Goal: Task Accomplishment & Management: Complete application form

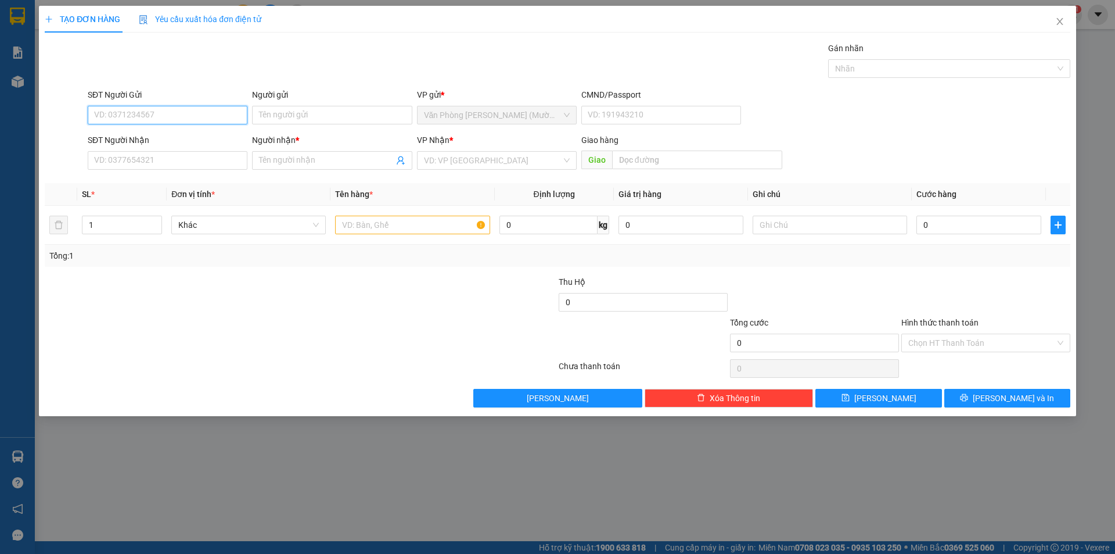
click at [132, 115] on input "SĐT Người Gửi" at bounding box center [168, 115] width 160 height 19
type input "0935210586"
click at [129, 139] on div "0935210586 - YẾN" at bounding box center [168, 138] width 146 height 13
type input "YẾN"
type input "0935210586"
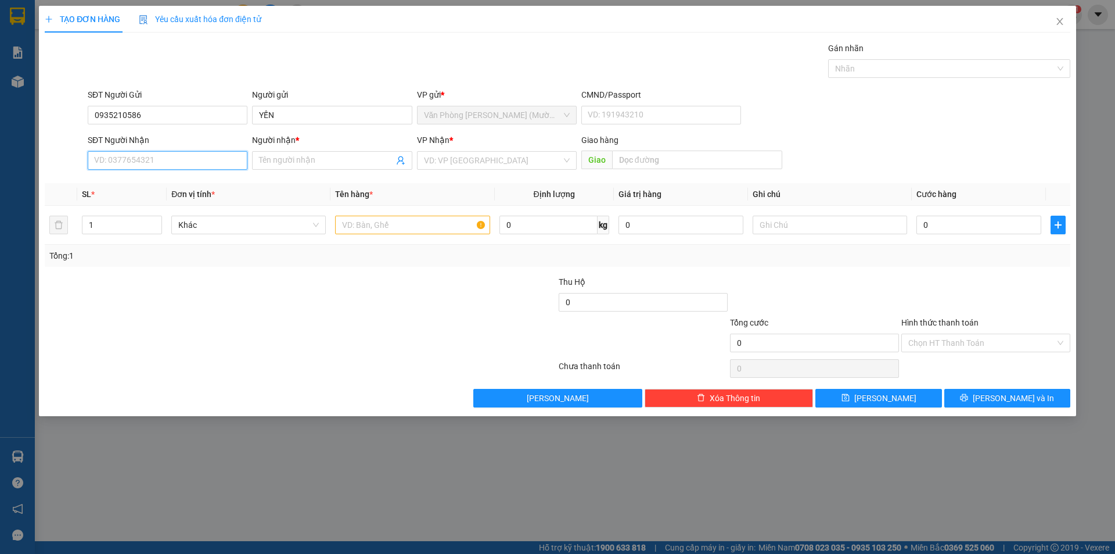
click at [158, 160] on input "SĐT Người Nhận" at bounding box center [168, 160] width 160 height 19
click at [161, 198] on div "0909789960 - NHÂN" at bounding box center [168, 202] width 146 height 13
type input "0909789960"
type input "NHÂN"
click at [370, 224] on input "text" at bounding box center [412, 224] width 154 height 19
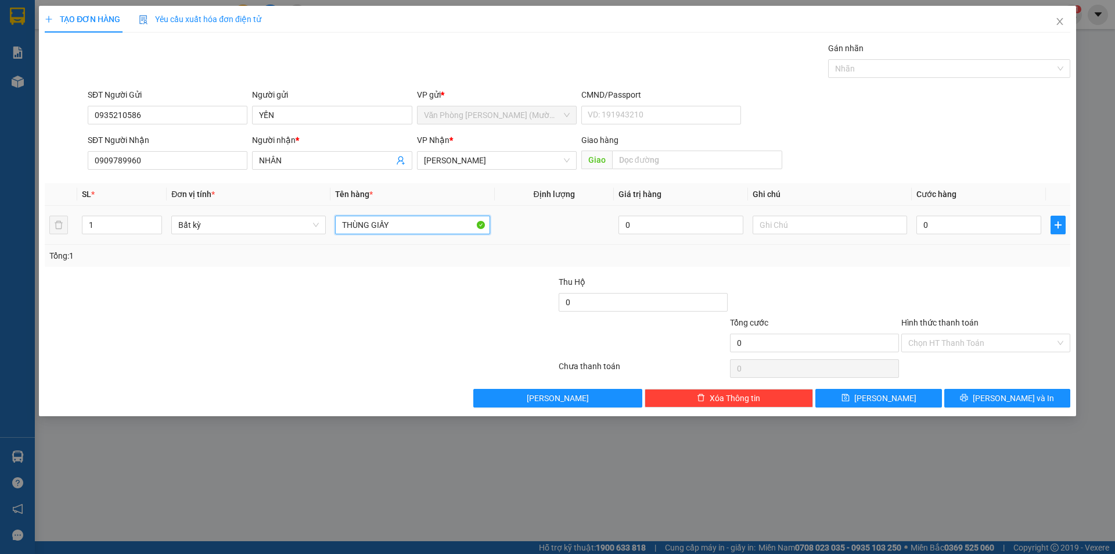
type input "THÙNG GIẤY"
click at [1003, 215] on div "0" at bounding box center [979, 224] width 125 height 23
click at [1003, 235] on div "0" at bounding box center [979, 224] width 125 height 23
click at [1003, 227] on input "0" at bounding box center [979, 224] width 125 height 19
type input "3"
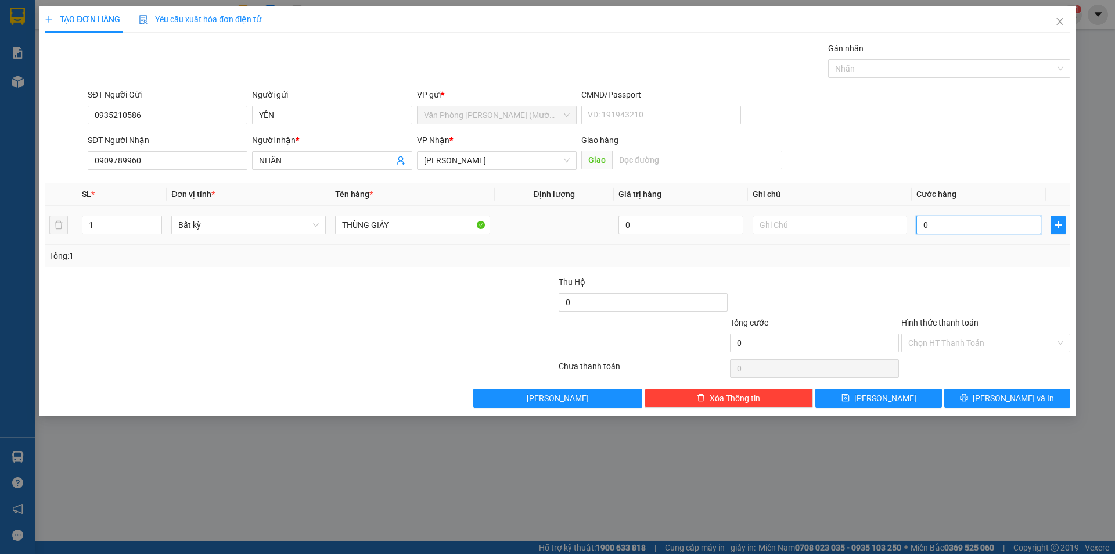
type input "3"
type input "30"
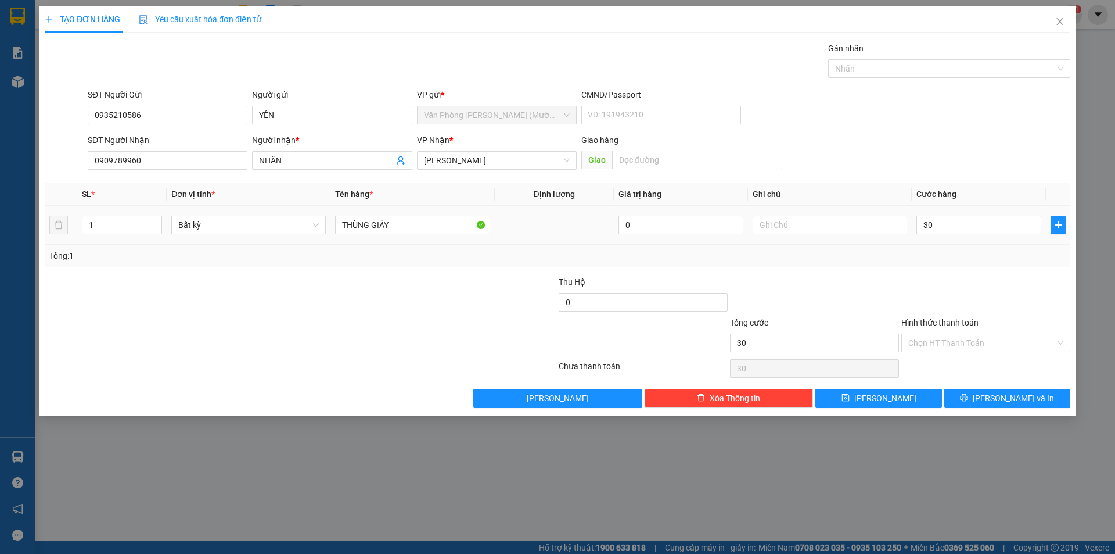
type input "30.000"
drag, startPoint x: 1001, startPoint y: 255, endPoint x: 993, endPoint y: 313, distance: 58.6
click at [1001, 256] on div "Tổng: 1" at bounding box center [557, 255] width 1016 height 13
click at [967, 342] on input "Hình thức thanh toán" at bounding box center [981, 342] width 147 height 17
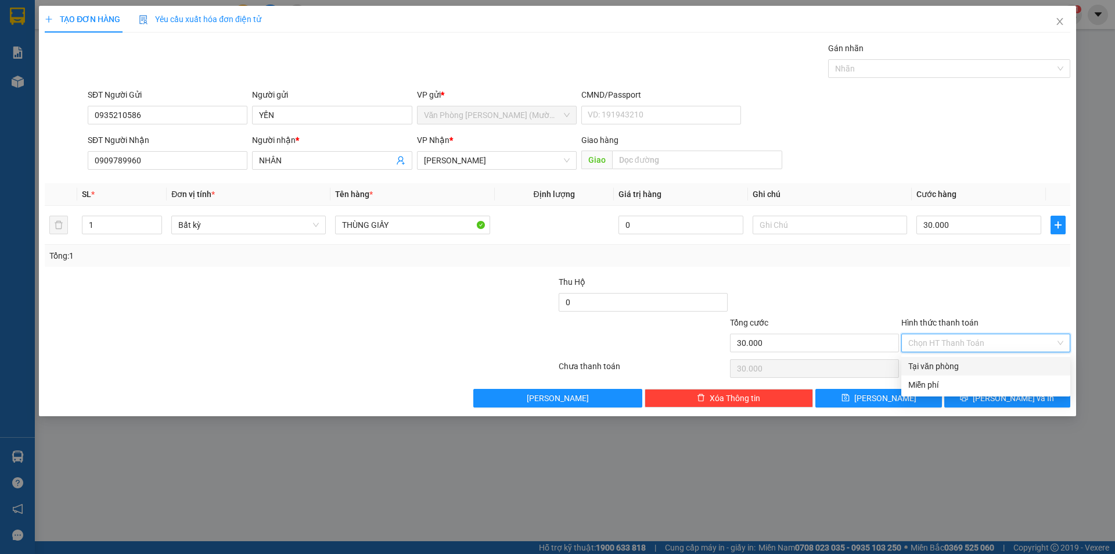
click at [951, 365] on div "Tại văn phòng" at bounding box center [985, 366] width 155 height 13
type input "0"
drag, startPoint x: 990, startPoint y: 393, endPoint x: 982, endPoint y: 391, distance: 7.9
click at [968, 393] on icon "printer" at bounding box center [964, 397] width 8 height 8
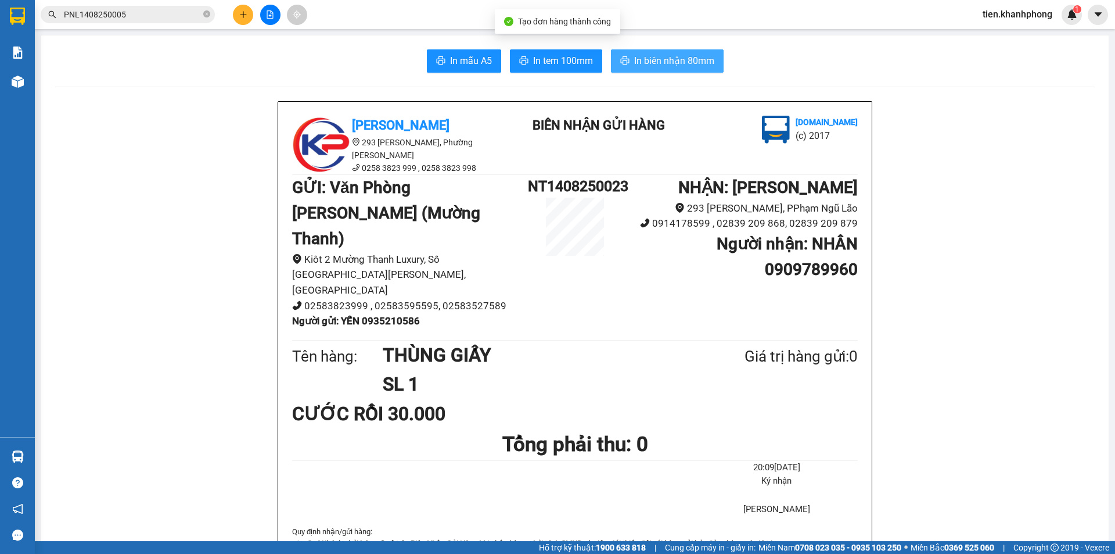
click at [659, 66] on span "In biên nhận 80mm" at bounding box center [674, 60] width 80 height 15
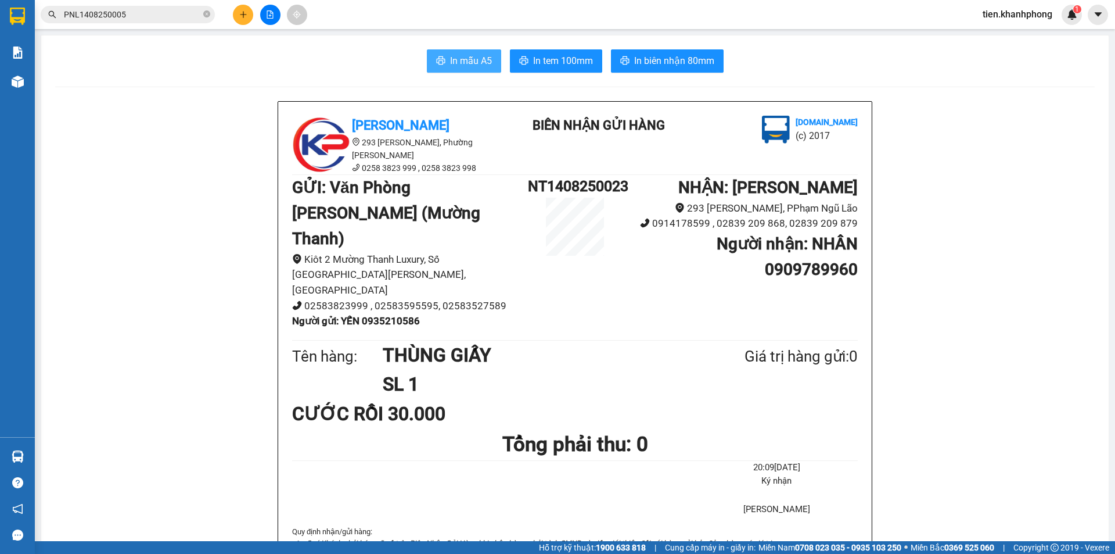
click at [458, 62] on span "In mẫu A5" at bounding box center [471, 60] width 42 height 15
click at [245, 15] on icon "plus" at bounding box center [243, 14] width 8 height 8
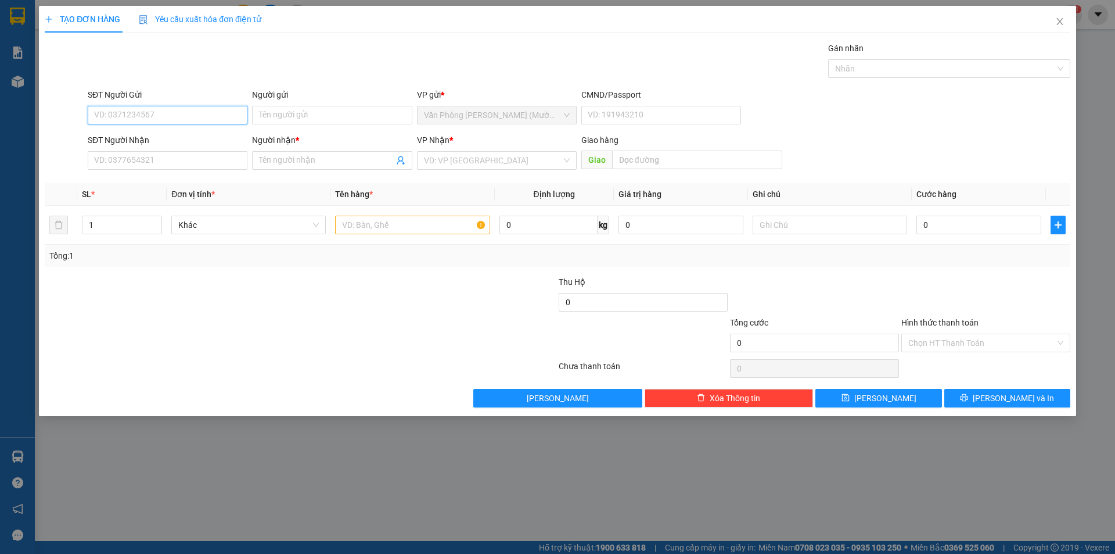
click at [154, 113] on input "SĐT Người Gửi" at bounding box center [168, 115] width 160 height 19
type input "0908177533"
click at [173, 141] on div "0908177533 - A TÙNG" at bounding box center [168, 138] width 146 height 13
type input "A TÙNG"
type input "0908177533"
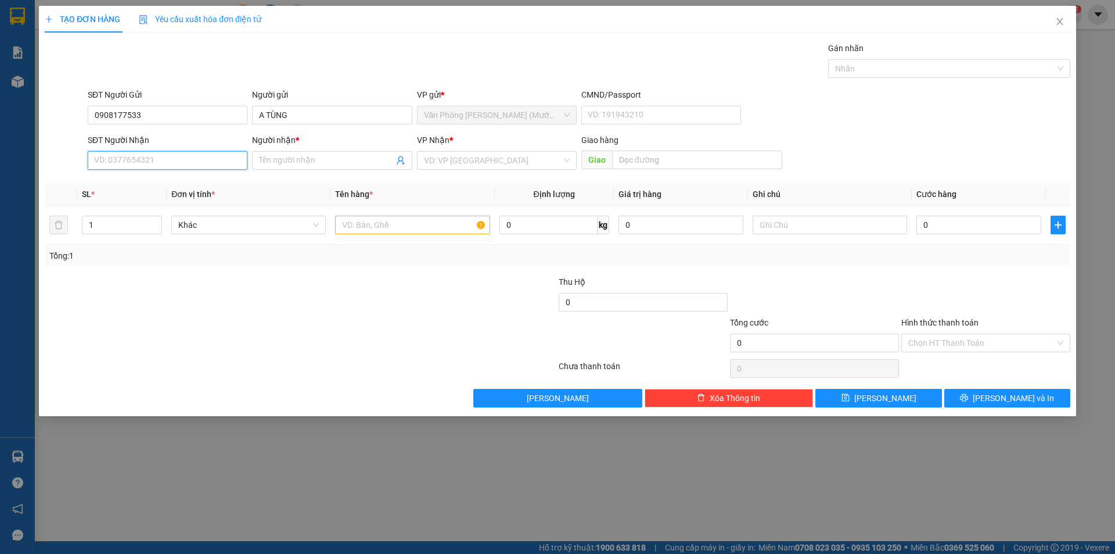
click at [167, 161] on input "SĐT Người Nhận" at bounding box center [168, 160] width 160 height 19
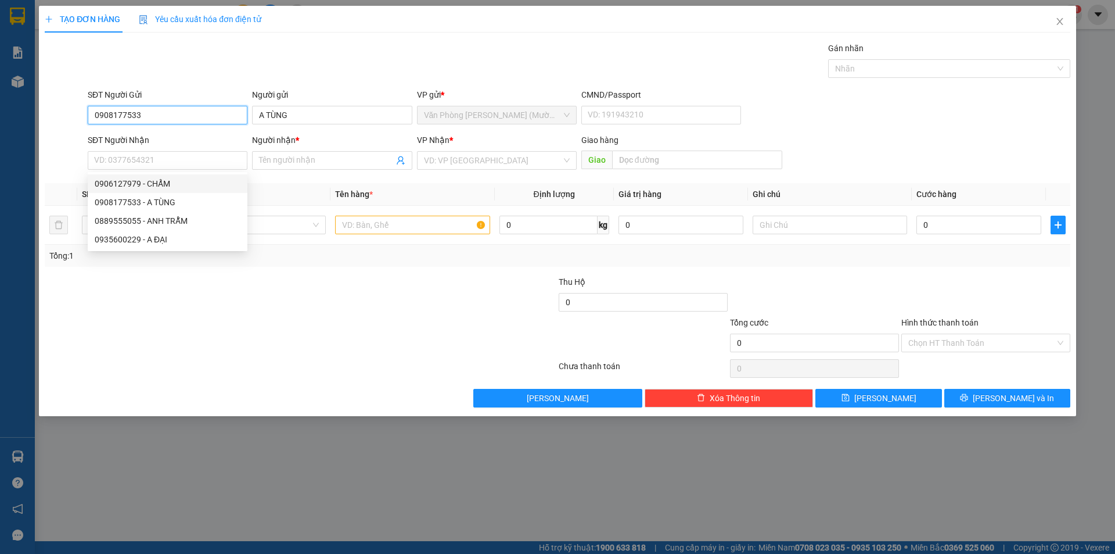
click at [143, 113] on input "0908177533" at bounding box center [168, 115] width 160 height 19
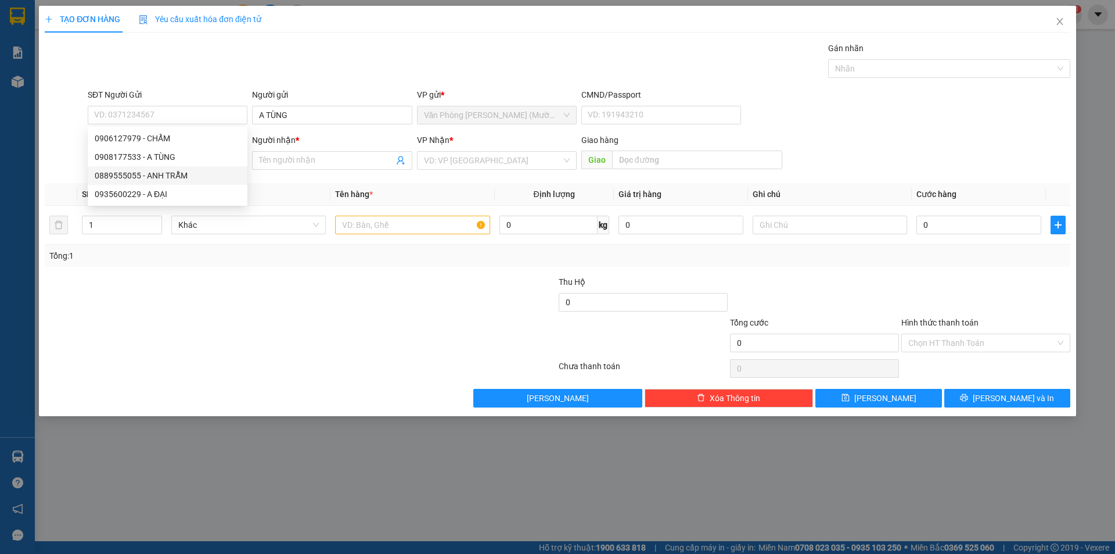
click at [272, 182] on div "Transit Pickup Surcharge Ids Transit Deliver Surcharge Ids Transit Deliver Surc…" at bounding box center [558, 224] width 1026 height 365
click at [194, 157] on input "SĐT Người Nhận" at bounding box center [168, 160] width 160 height 19
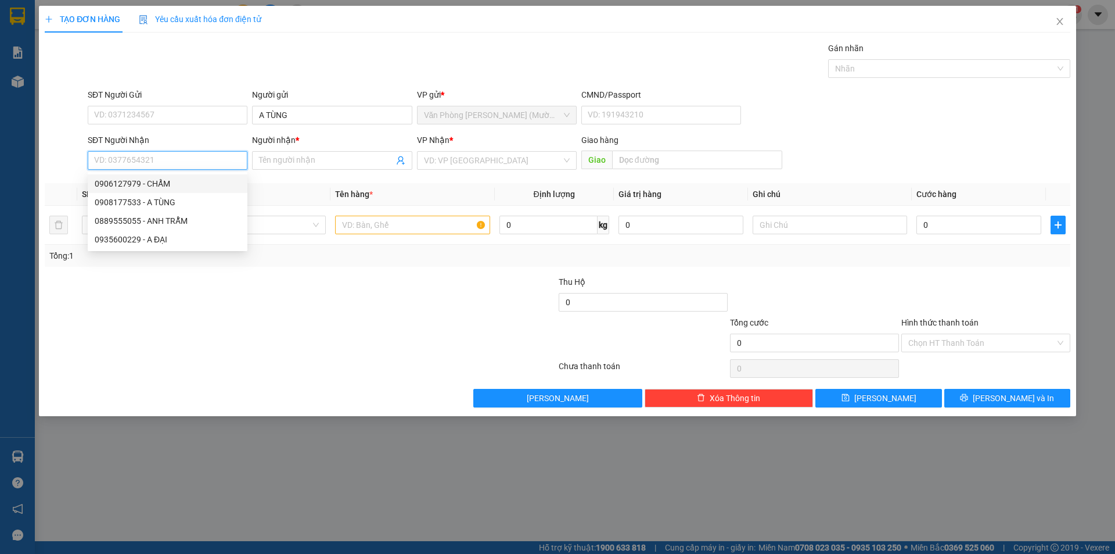
paste input "0908177533"
type input "0908177533"
click at [174, 181] on div "0908177533 - A TÙNG" at bounding box center [168, 183] width 146 height 13
type input "A TÙNG"
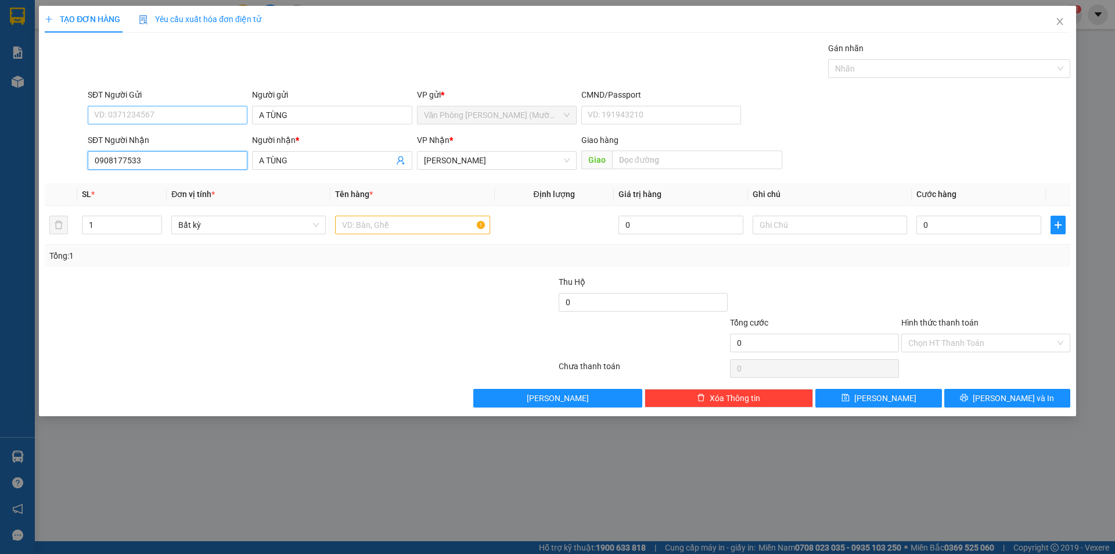
type input "0908177533"
click at [165, 112] on input "SĐT Người Gửi" at bounding box center [168, 115] width 160 height 19
type input "0906127979"
click at [177, 136] on div "0906127979 - CHẨM" at bounding box center [168, 138] width 146 height 13
type input "CHẨM"
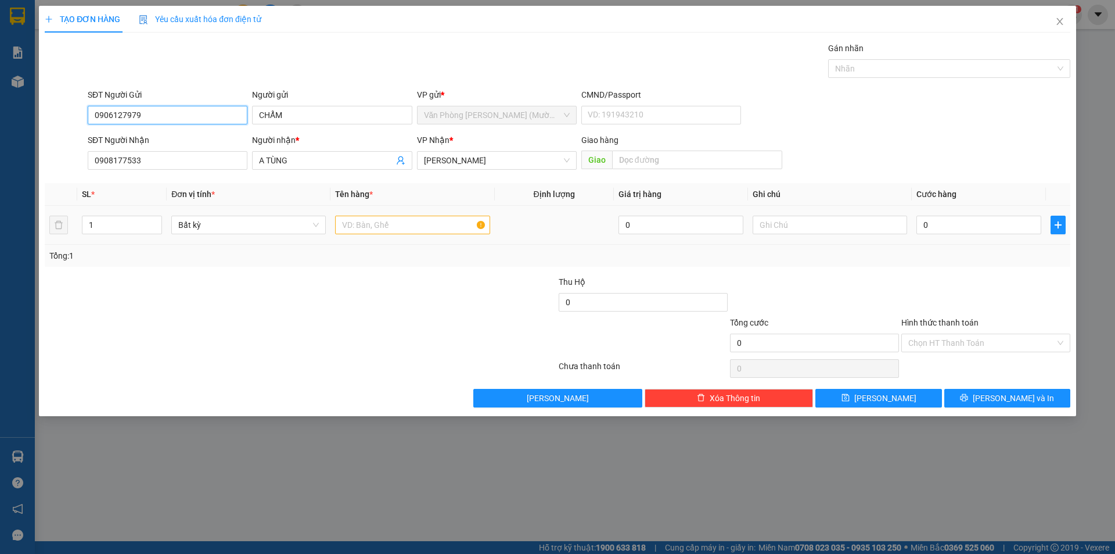
type input "0906127979"
click at [363, 228] on input "text" at bounding box center [412, 224] width 154 height 19
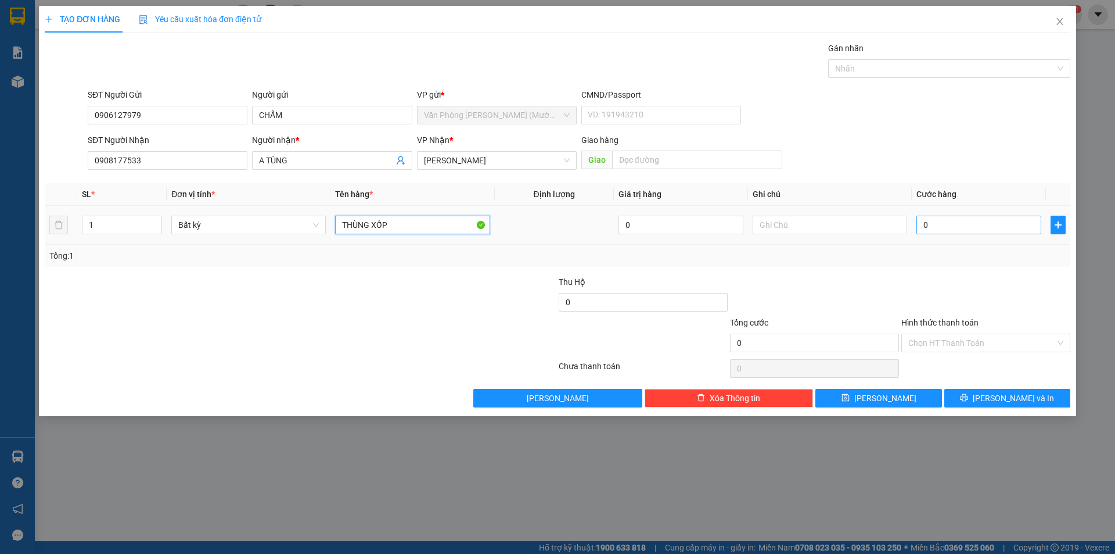
type input "THÙNG XỐP"
click at [938, 222] on input "0" at bounding box center [979, 224] width 125 height 19
type input "3"
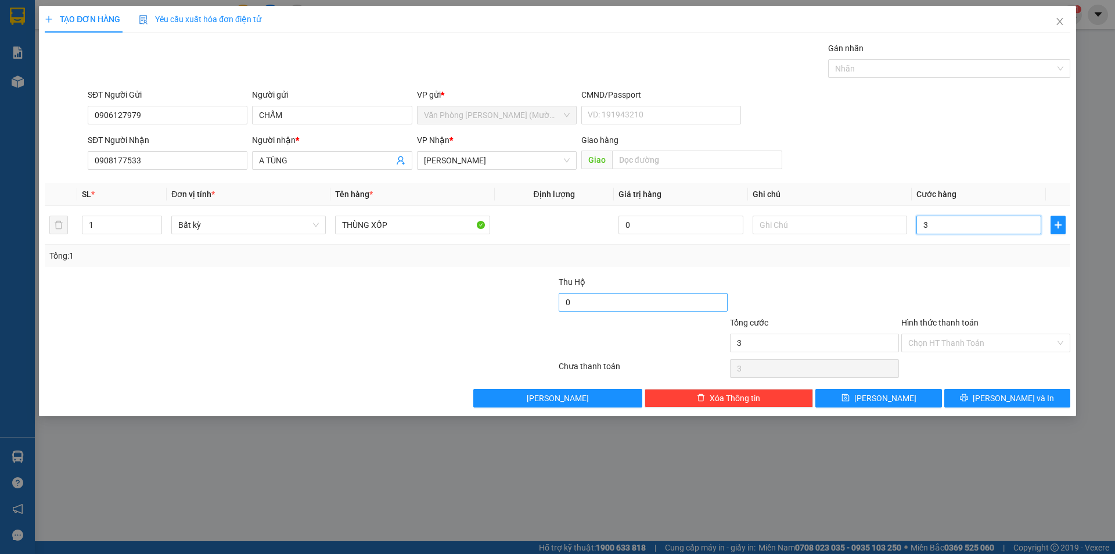
type input "30"
type input "30.000"
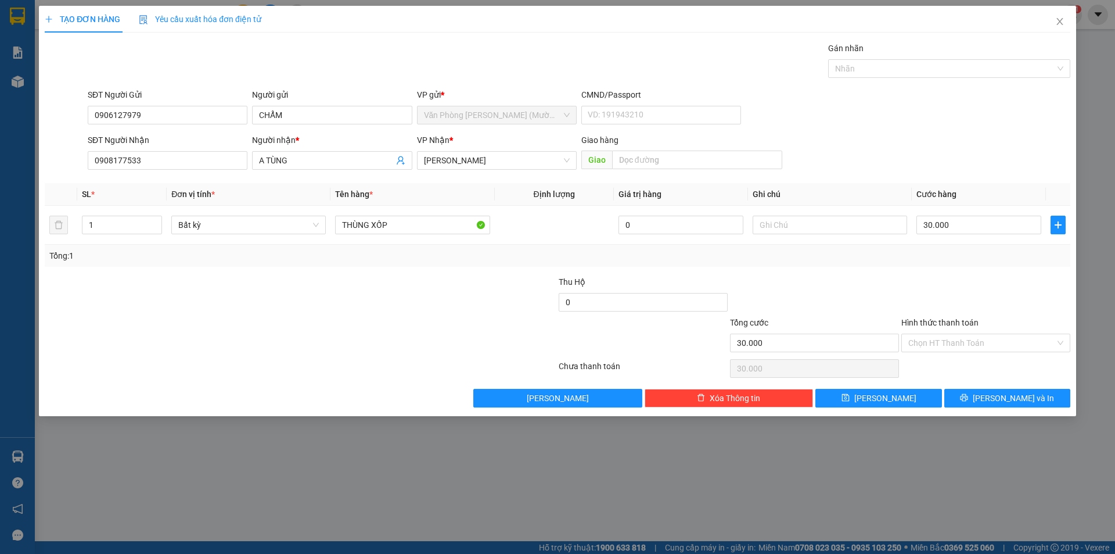
click at [946, 283] on div at bounding box center [985, 295] width 171 height 41
click at [935, 344] on input "Hình thức thanh toán" at bounding box center [981, 342] width 147 height 17
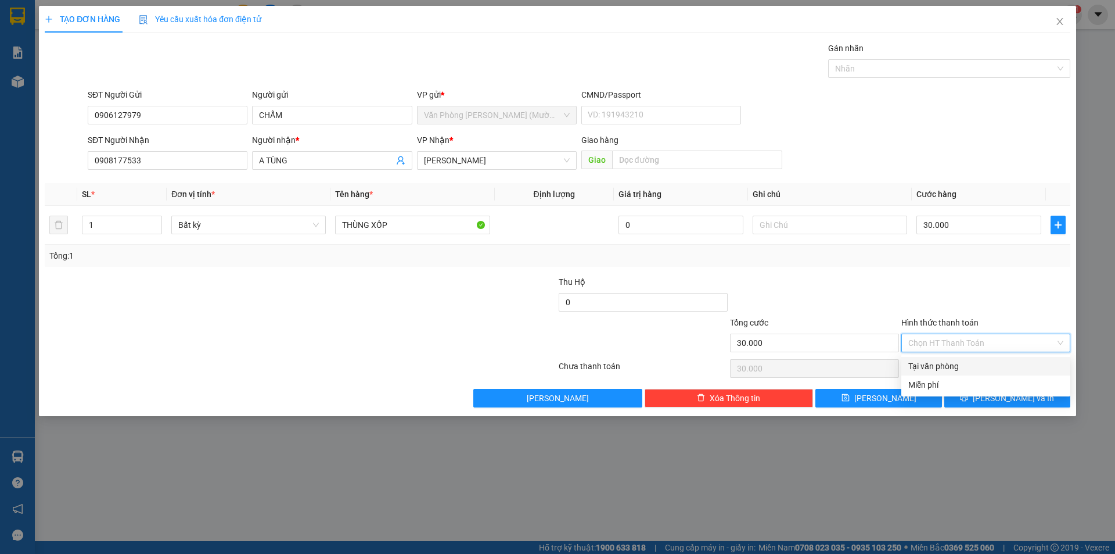
click at [936, 360] on div "Tại văn phòng" at bounding box center [985, 366] width 155 height 13
type input "0"
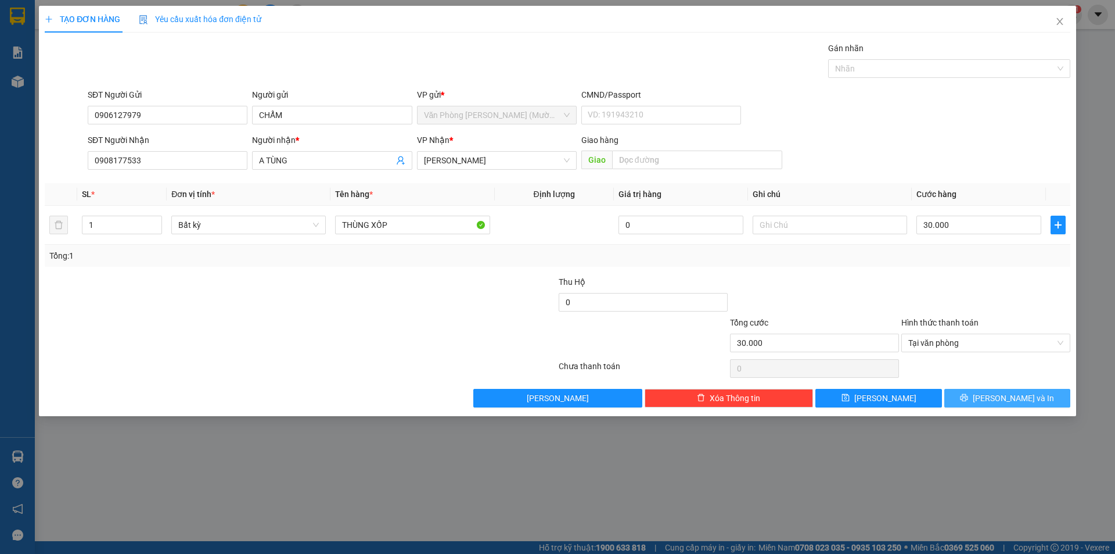
drag, startPoint x: 989, startPoint y: 394, endPoint x: 695, endPoint y: 287, distance: 312.9
click at [968, 395] on icon "printer" at bounding box center [964, 397] width 8 height 8
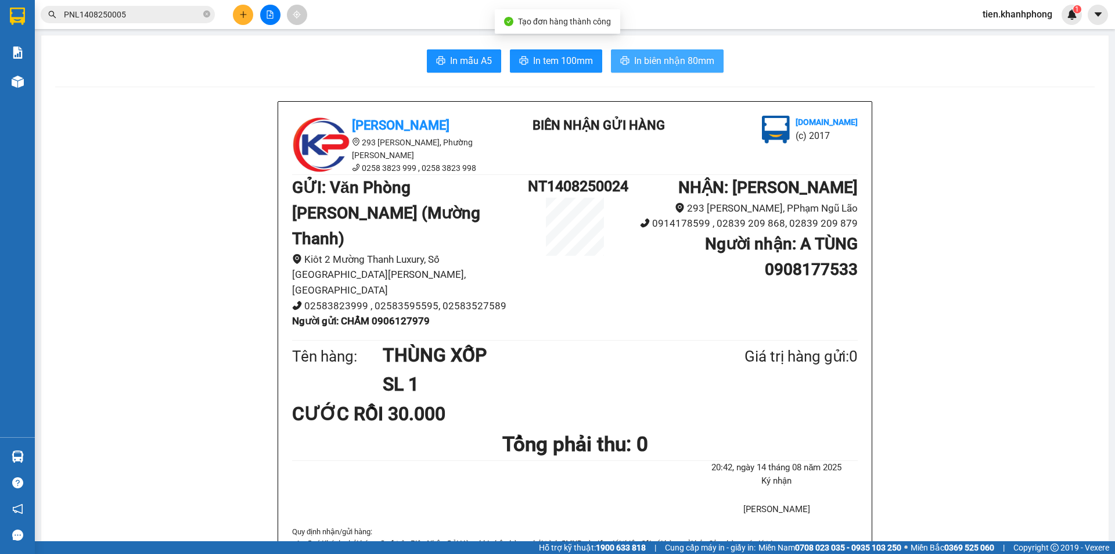
click at [678, 60] on span "In biên nhận 80mm" at bounding box center [674, 60] width 80 height 15
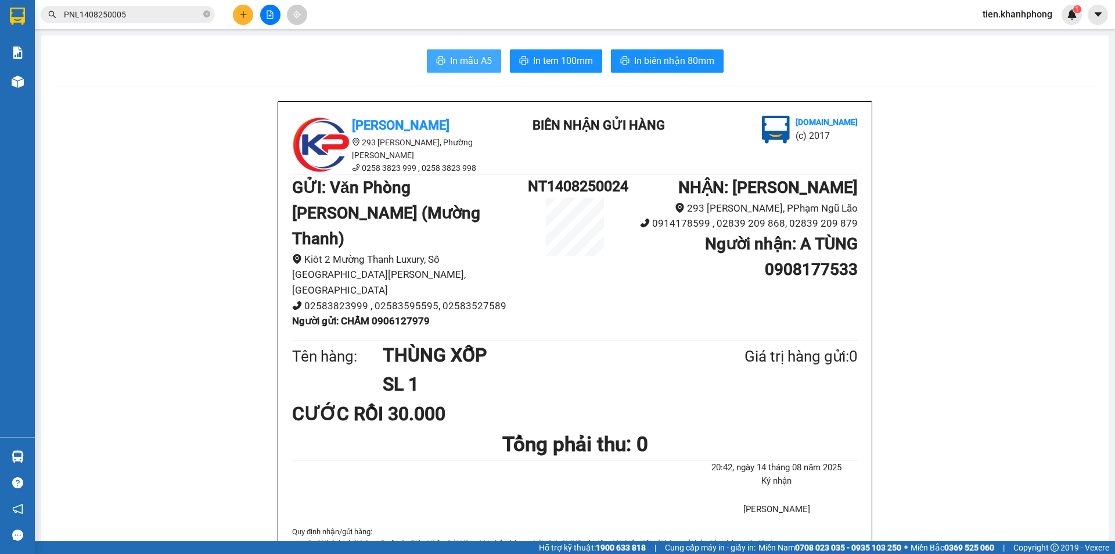
click at [455, 61] on span "In mẫu A5" at bounding box center [471, 60] width 42 height 15
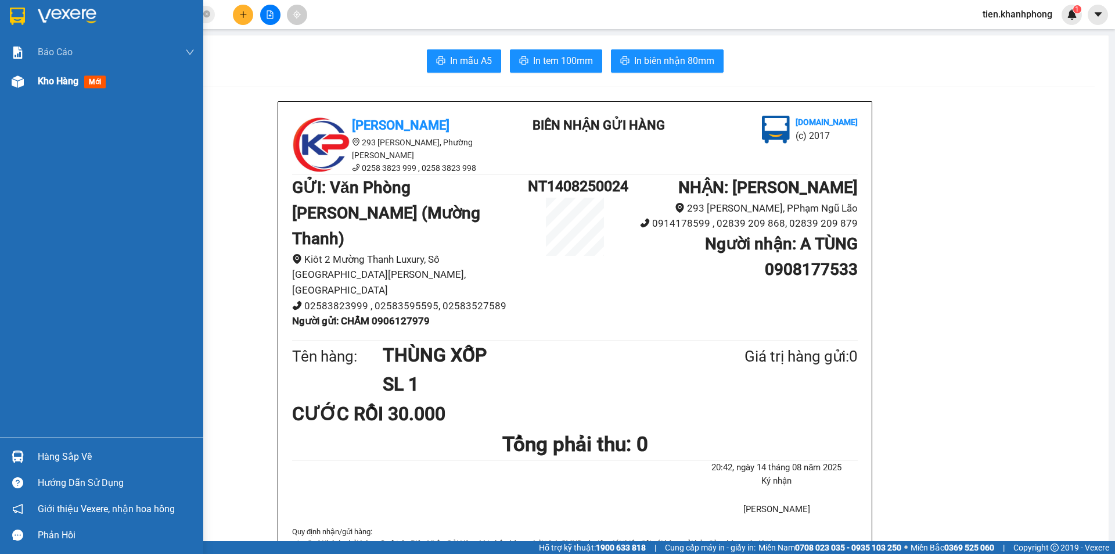
click at [52, 84] on span "Kho hàng" at bounding box center [58, 81] width 41 height 11
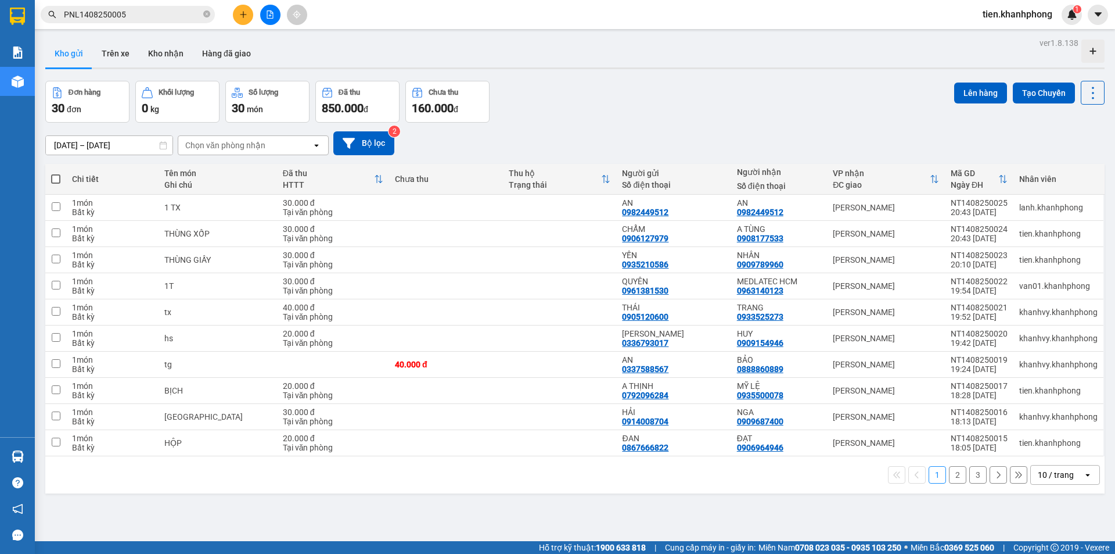
click at [1056, 469] on div "10 / trang" at bounding box center [1056, 475] width 36 height 12
click at [1050, 401] on span "50 / trang" at bounding box center [1049, 407] width 37 height 12
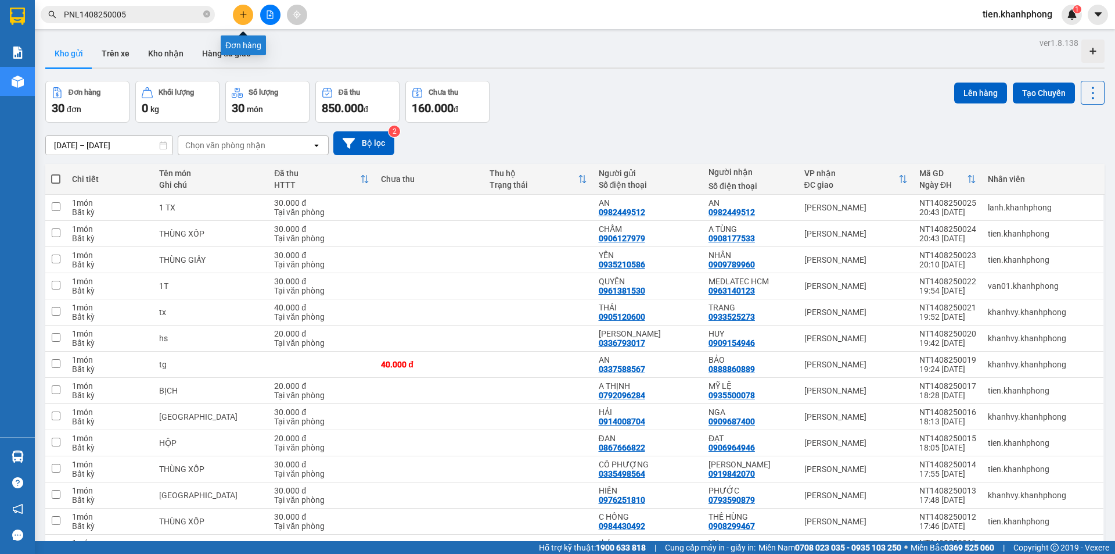
click at [246, 9] on button at bounding box center [243, 15] width 20 height 20
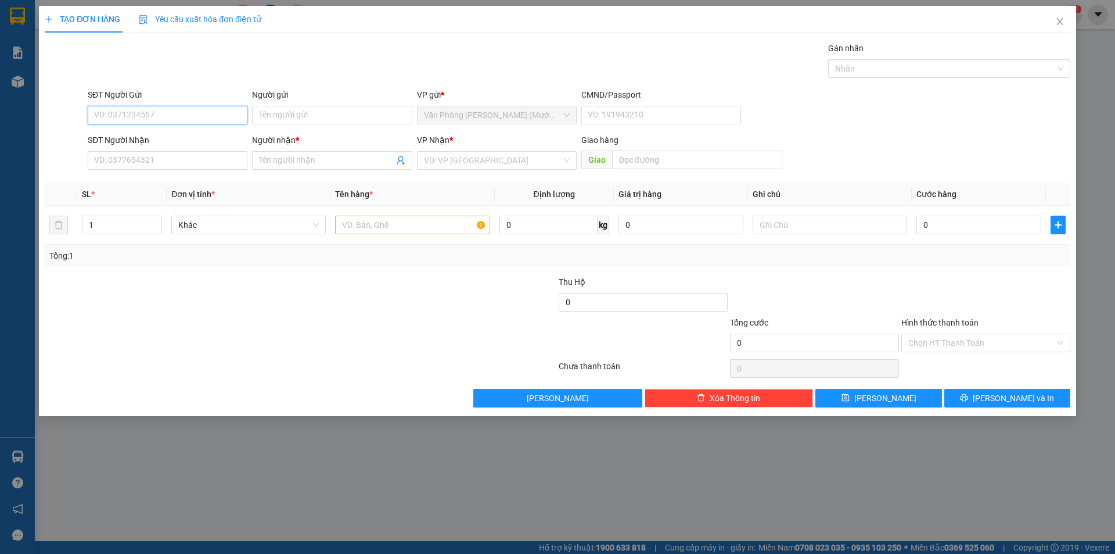
click at [128, 109] on input "SĐT Người Gửi" at bounding box center [168, 115] width 160 height 19
click at [311, 109] on input "Người gửi" at bounding box center [332, 115] width 160 height 19
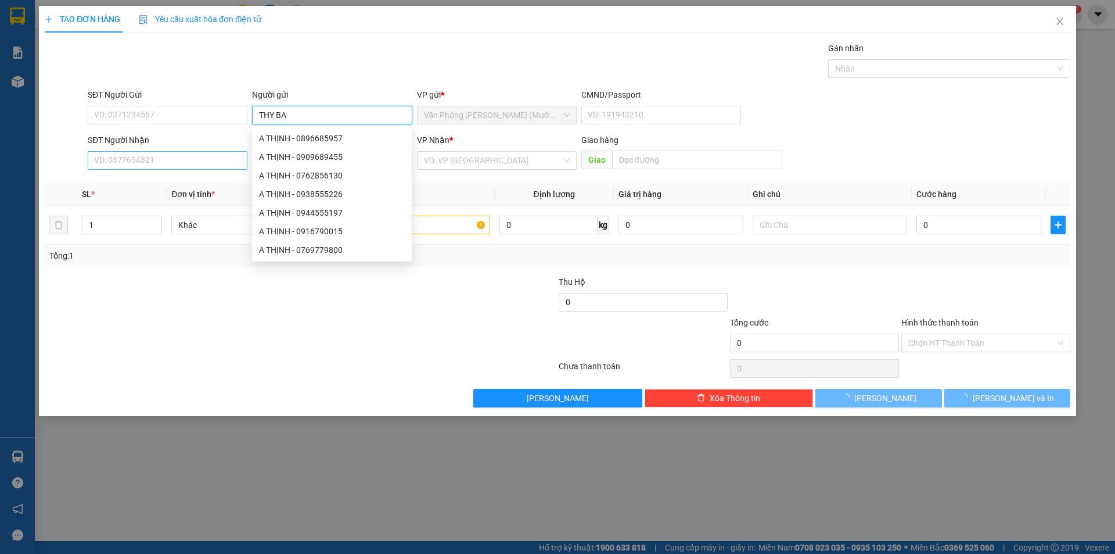
type input "THY BA"
click at [174, 157] on input "SĐT Người Nhận" at bounding box center [168, 160] width 160 height 19
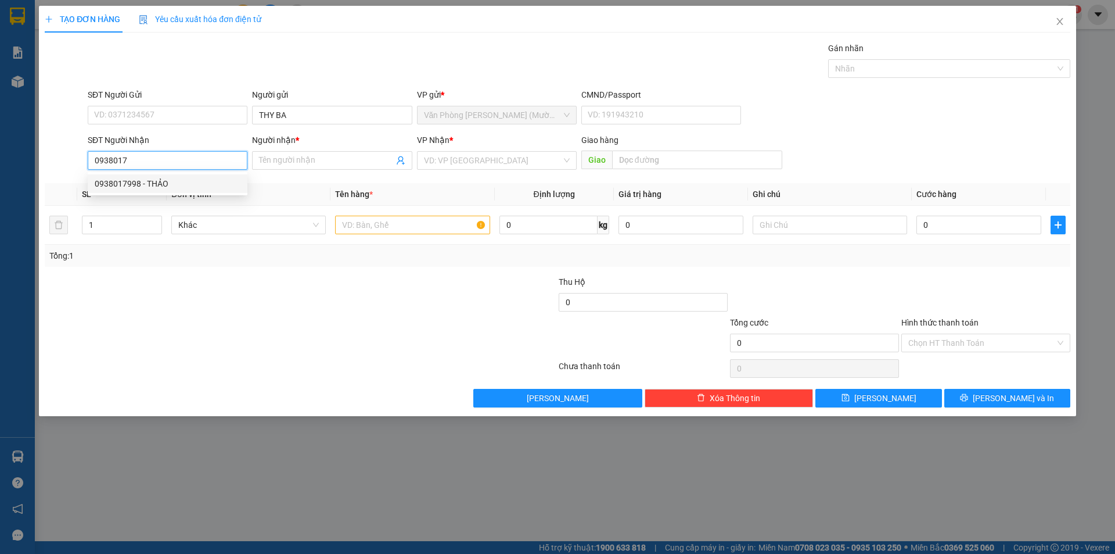
click at [227, 182] on div "0938017998 - THẢO" at bounding box center [168, 183] width 146 height 13
type input "0938017998"
type input "THẢO"
click at [470, 162] on span "[PERSON_NAME]" at bounding box center [497, 160] width 146 height 17
type input "0938017998"
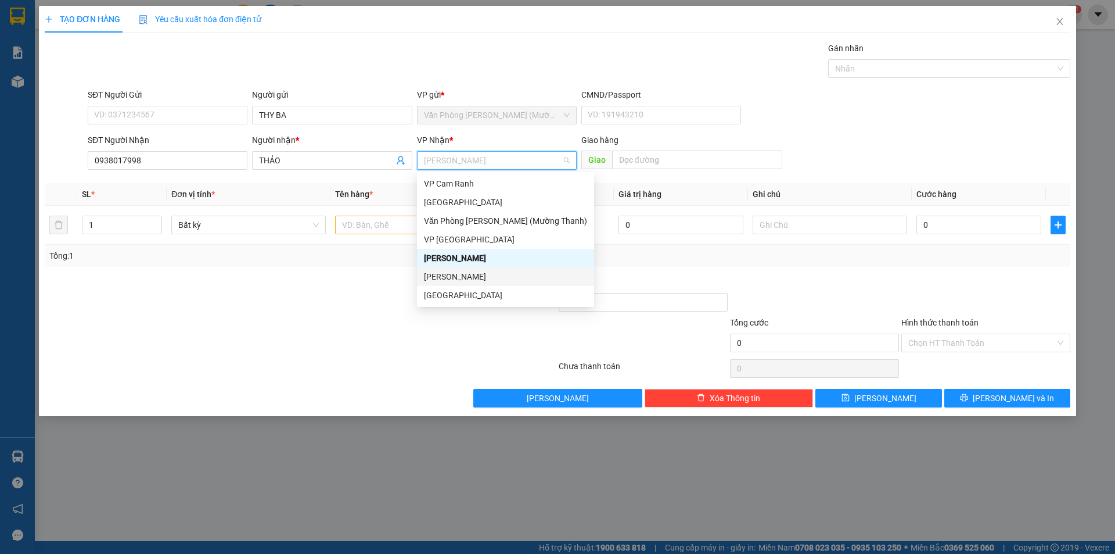
click at [447, 275] on div "[PERSON_NAME]" at bounding box center [505, 276] width 163 height 13
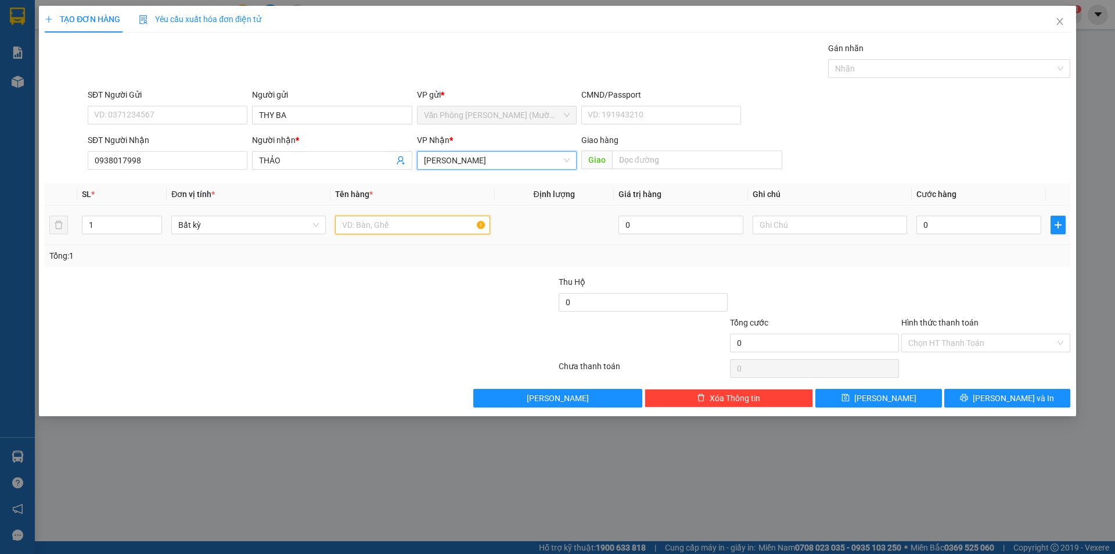
click at [380, 228] on input "text" at bounding box center [412, 224] width 154 height 19
type input "THÙNG GIẤY"
click at [989, 225] on input "0" at bounding box center [979, 224] width 125 height 19
type input "2"
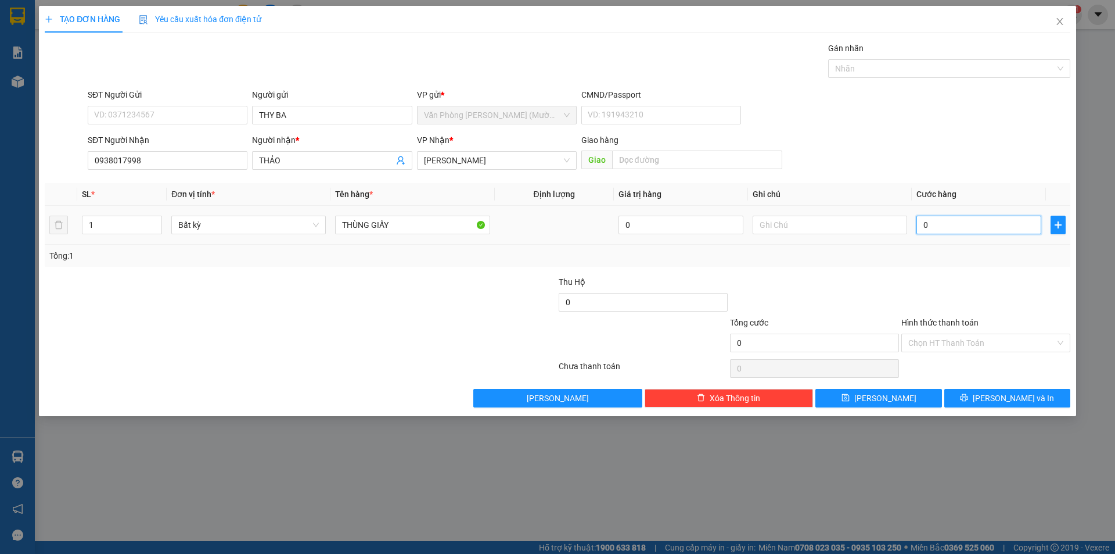
type input "2"
type input "20"
type input "20.000"
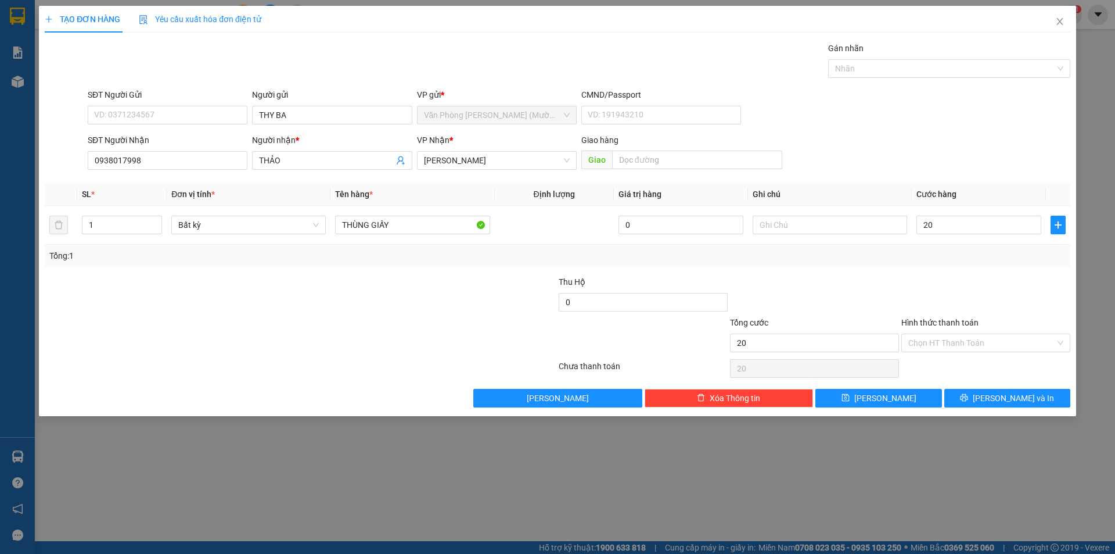
type input "20.000"
click at [949, 266] on div "Tổng: 1" at bounding box center [558, 256] width 1026 height 22
drag, startPoint x: 999, startPoint y: 393, endPoint x: 759, endPoint y: 223, distance: 293.8
click at [998, 393] on span "[PERSON_NAME] và In" at bounding box center [1013, 397] width 81 height 13
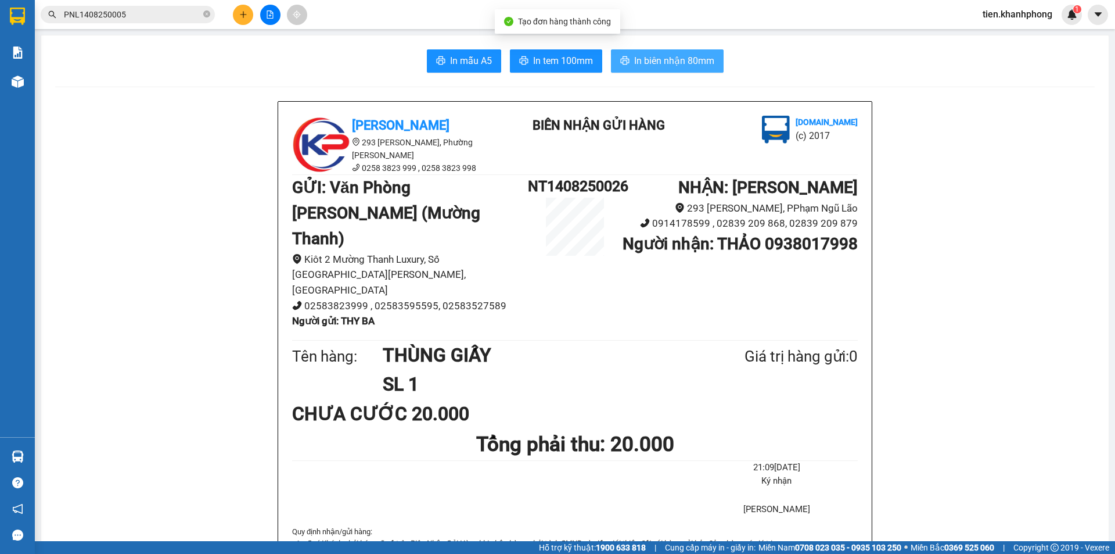
click at [669, 62] on span "In biên nhận 80mm" at bounding box center [674, 60] width 80 height 15
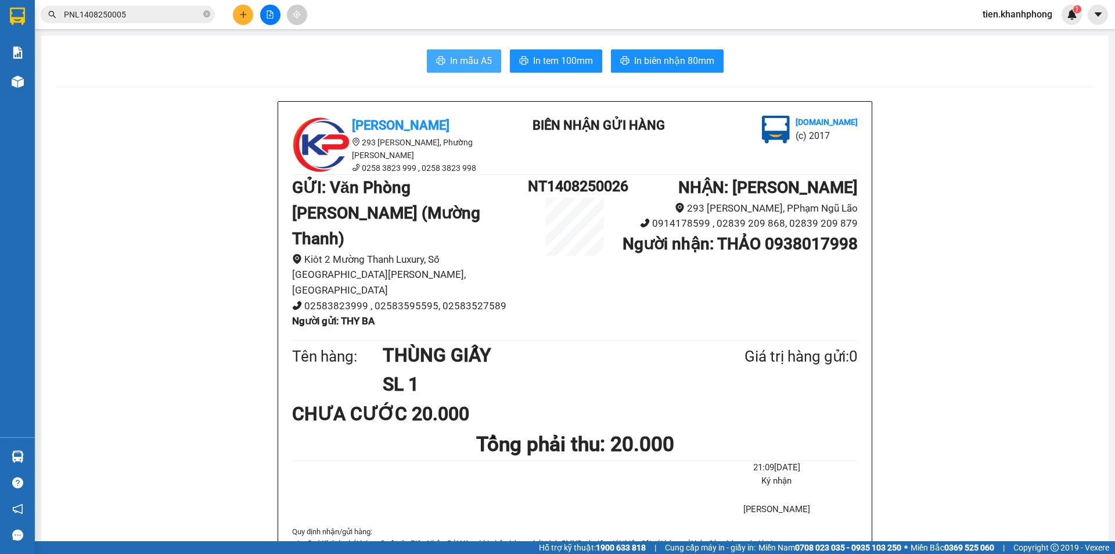
click at [454, 64] on span "In mẫu A5" at bounding box center [471, 60] width 42 height 15
